Goal: Navigation & Orientation: Find specific page/section

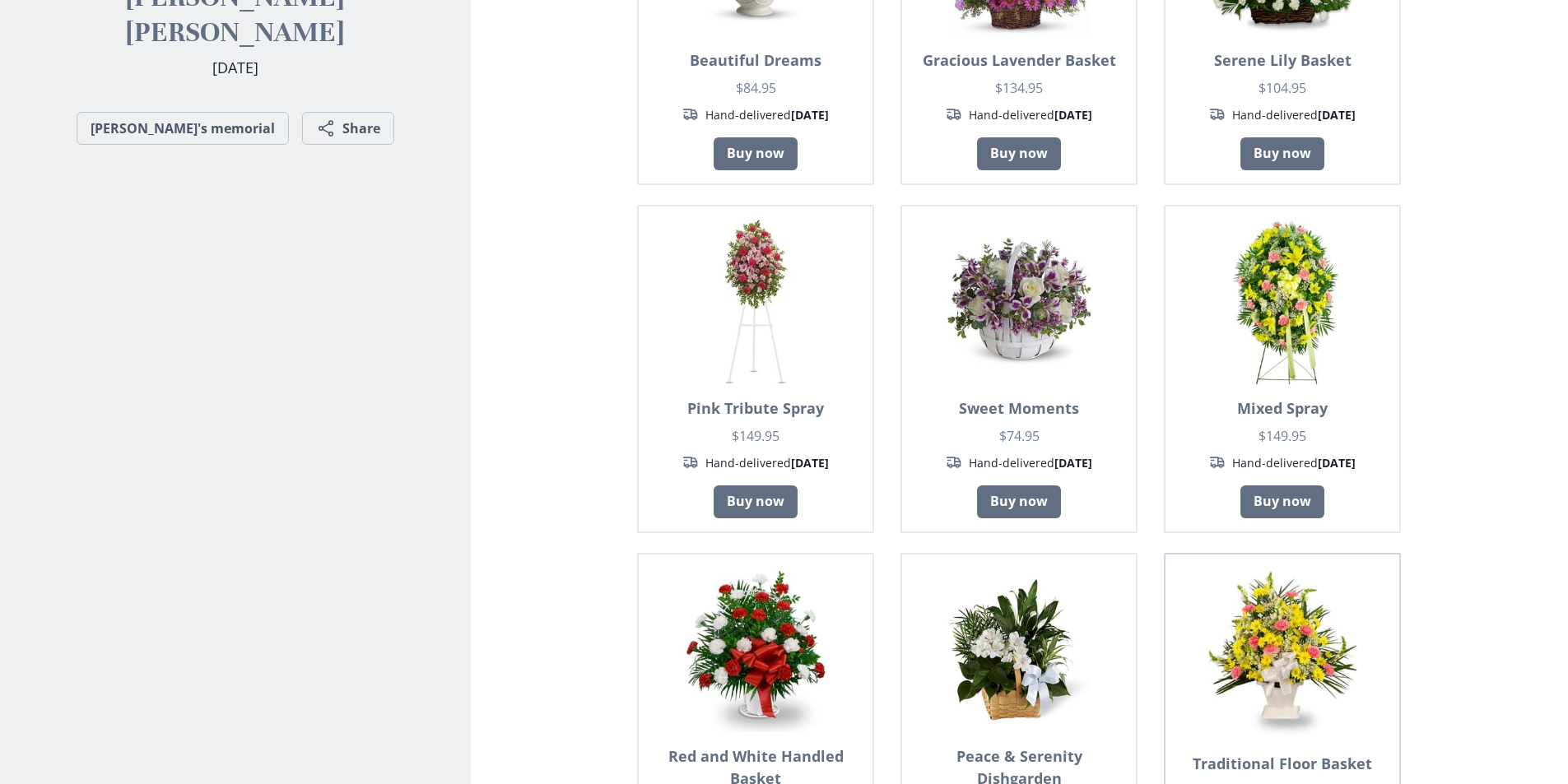
scroll to position [823, 0]
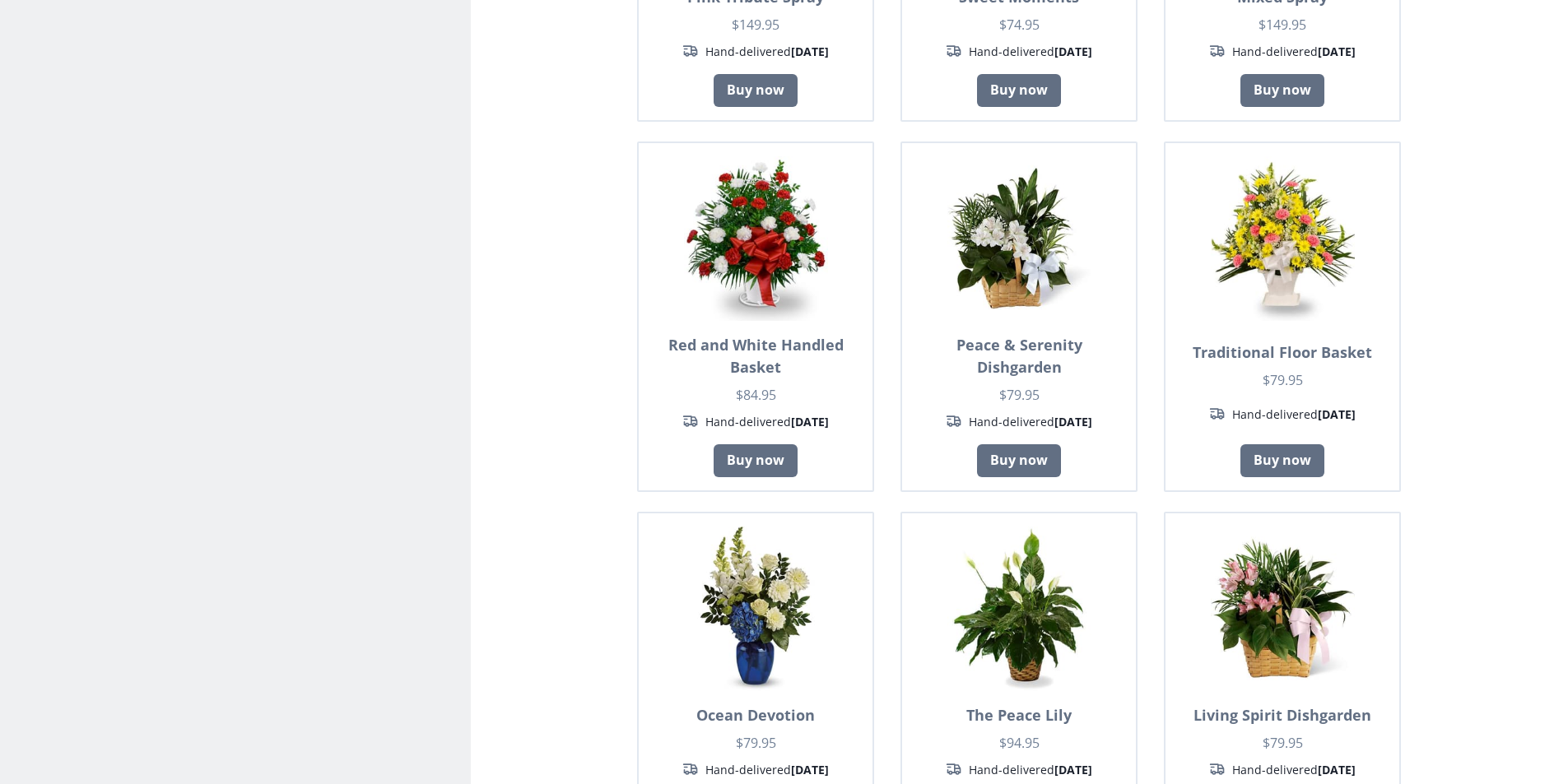
drag, startPoint x: 401, startPoint y: 285, endPoint x: 375, endPoint y: 333, distance: 54.6
click at [389, 305] on section "After Remembering your loved ones forever with beautiful online memorials. How …" at bounding box center [235, 176] width 471 height 1867
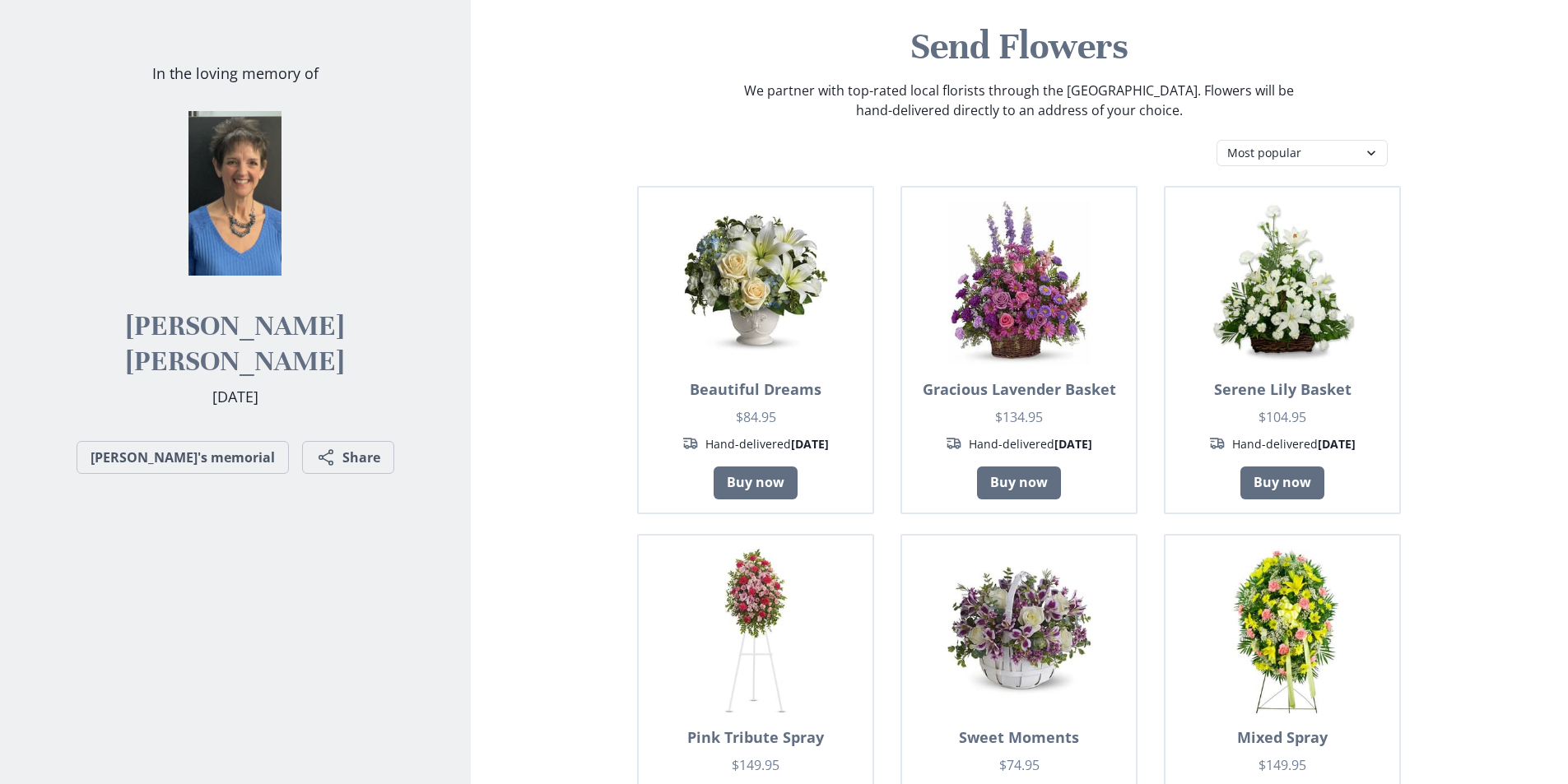
scroll to position [0, 0]
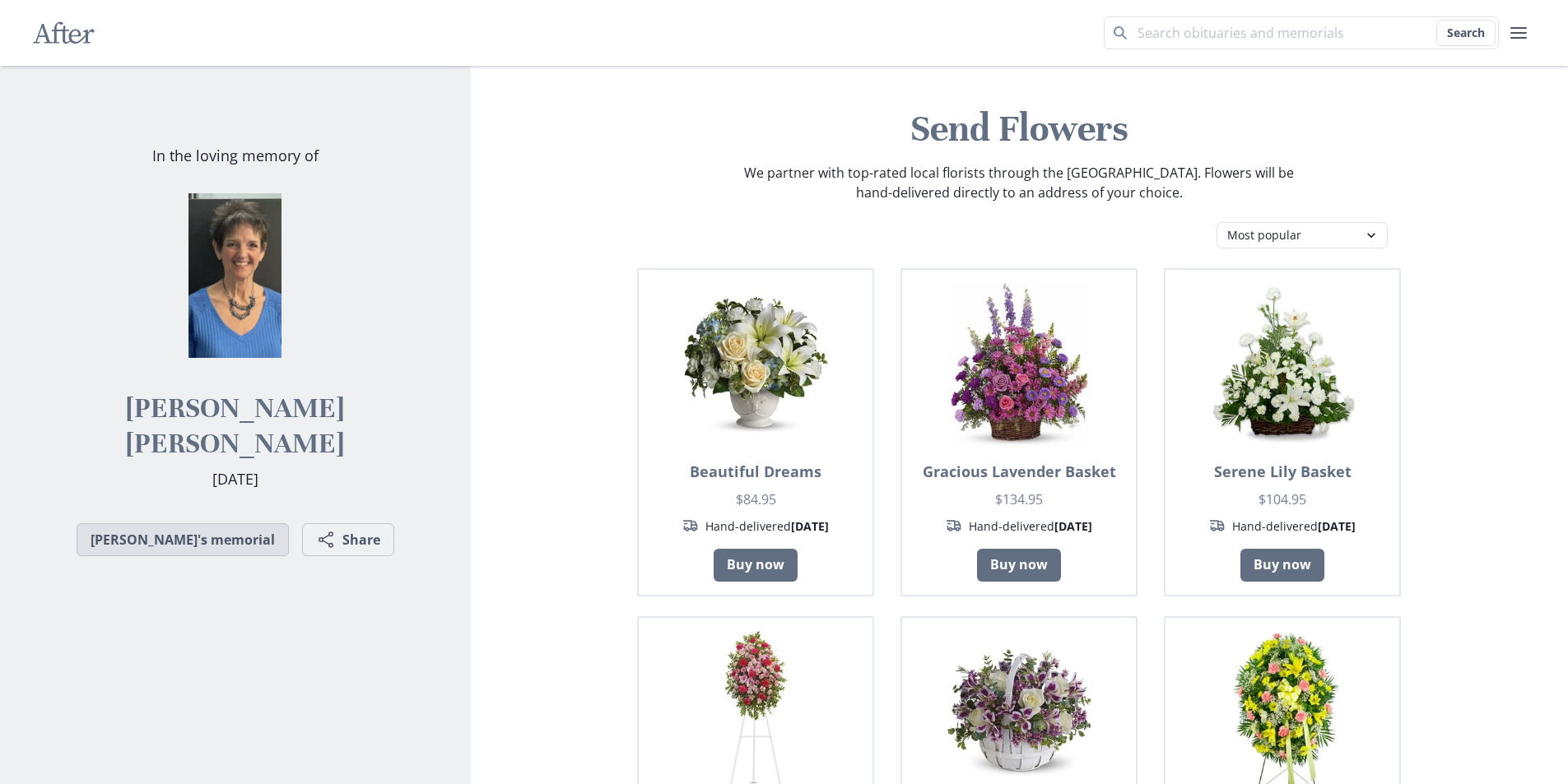
click at [220, 544] on link "[PERSON_NAME]'s memorial" at bounding box center [183, 539] width 213 height 33
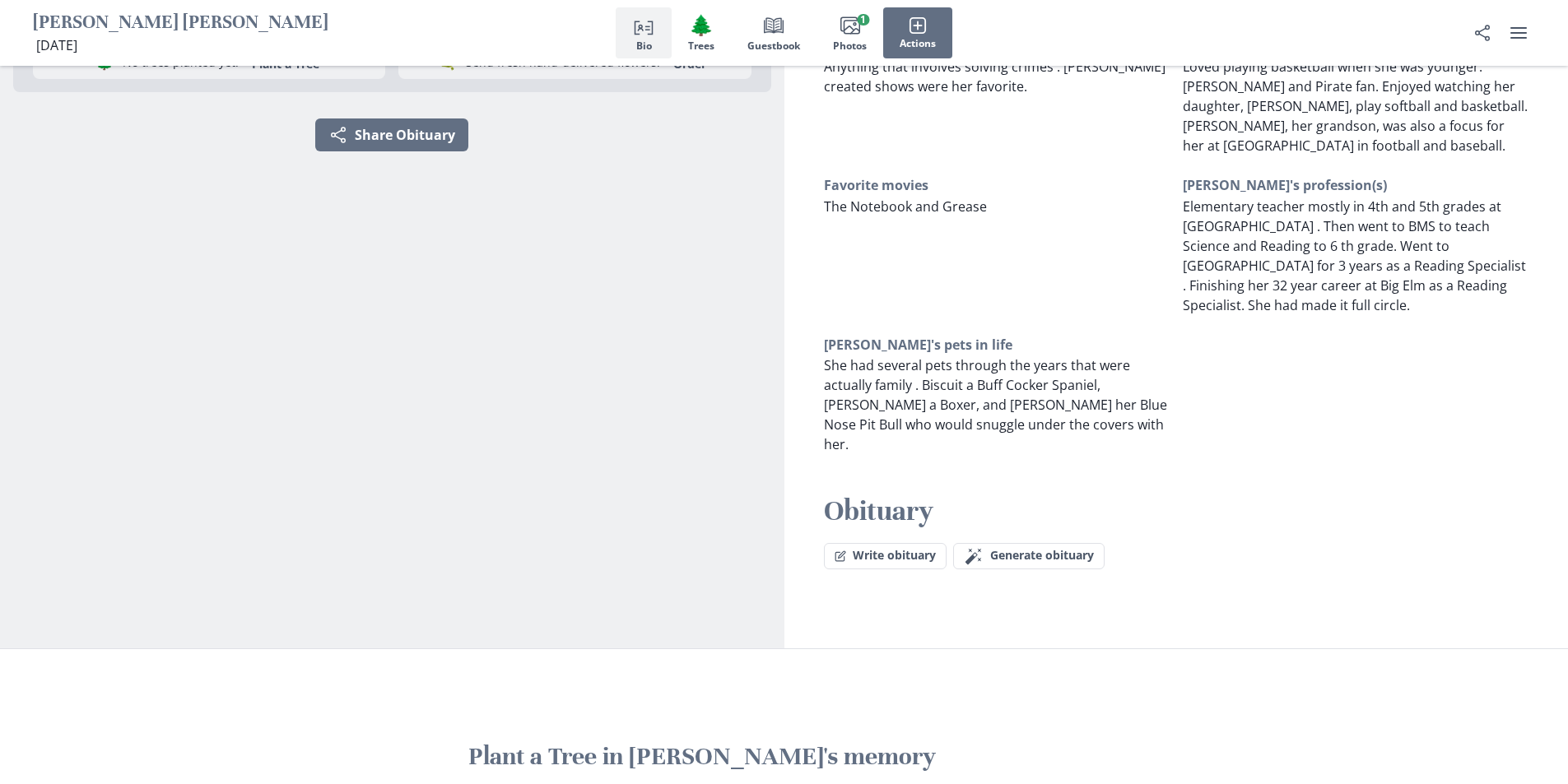
scroll to position [133, 0]
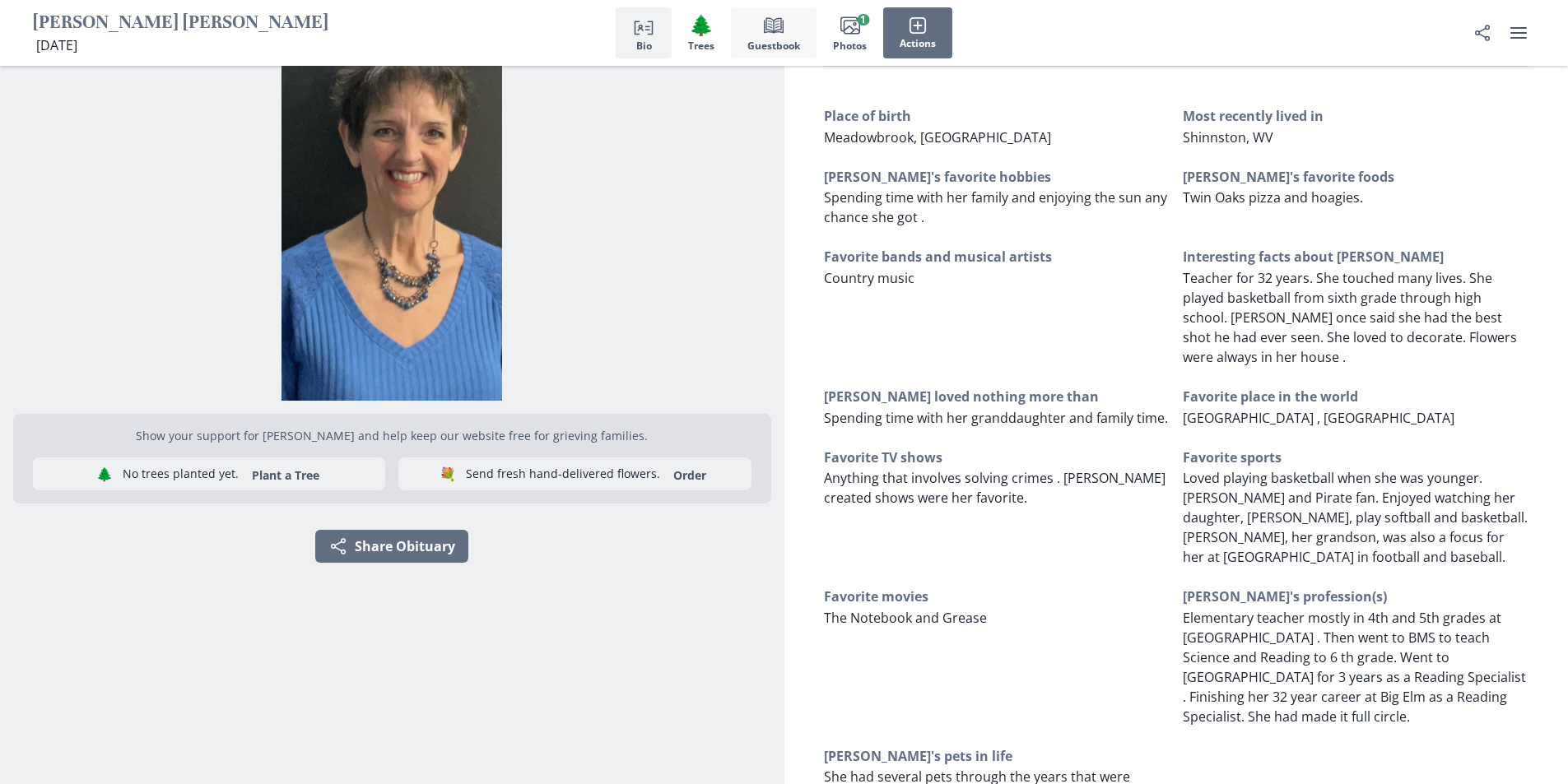
click at [786, 23] on button "Book Guestbook" at bounding box center [774, 32] width 85 height 51
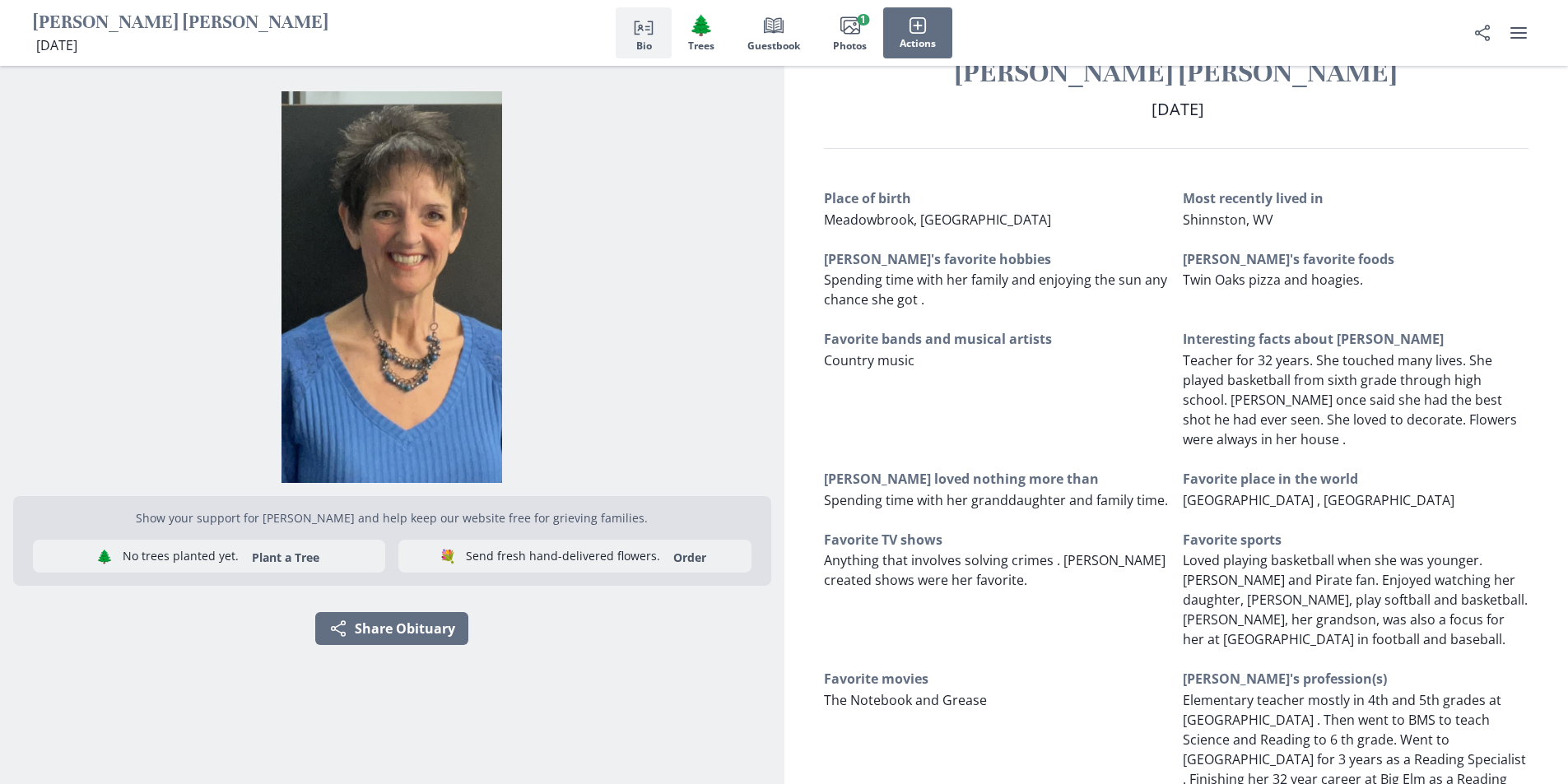
scroll to position [0, 0]
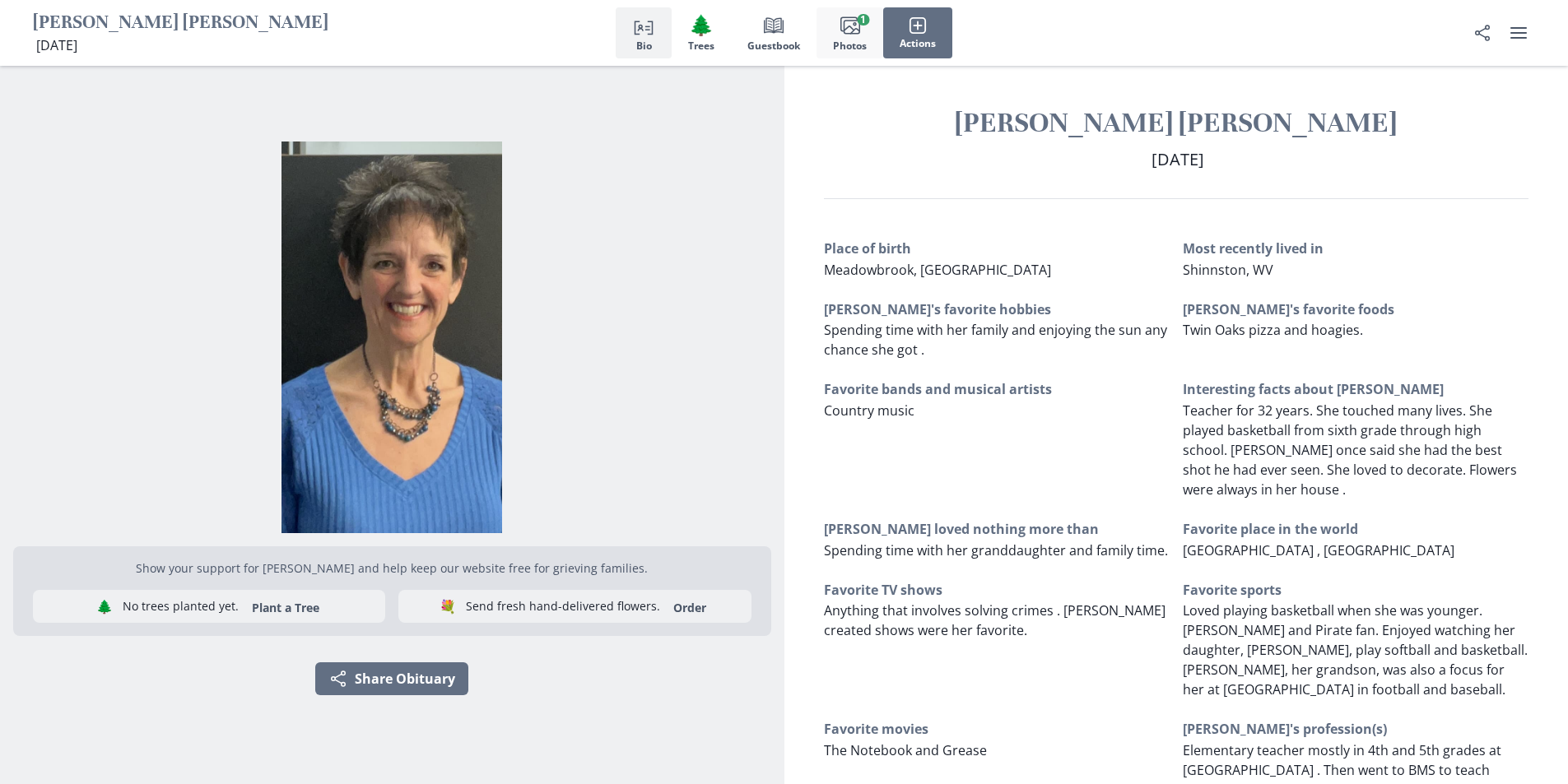
click at [862, 40] on span "Photos" at bounding box center [850, 45] width 34 height 12
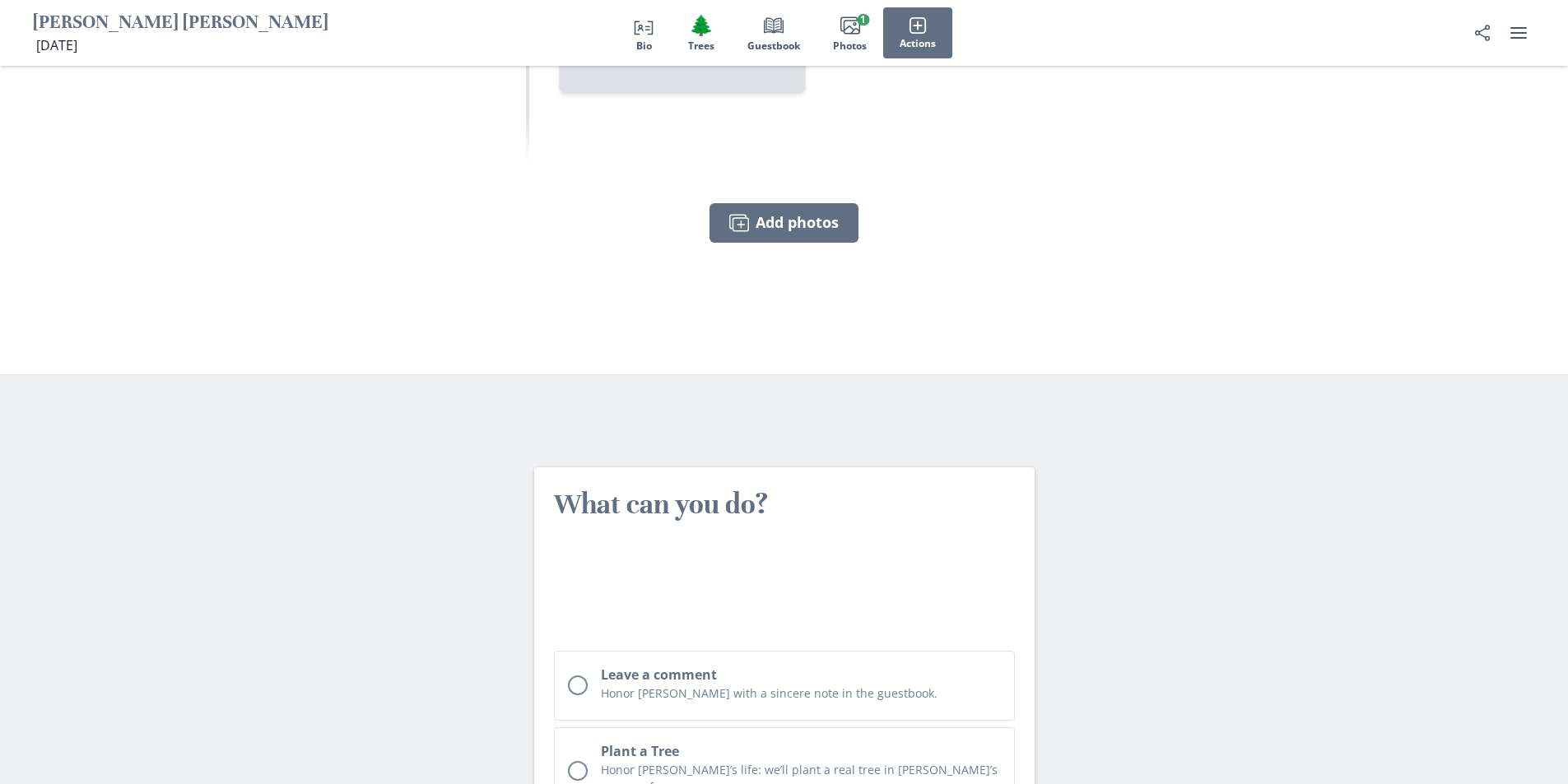
scroll to position [3334, 0]
